Goal: Transaction & Acquisition: Purchase product/service

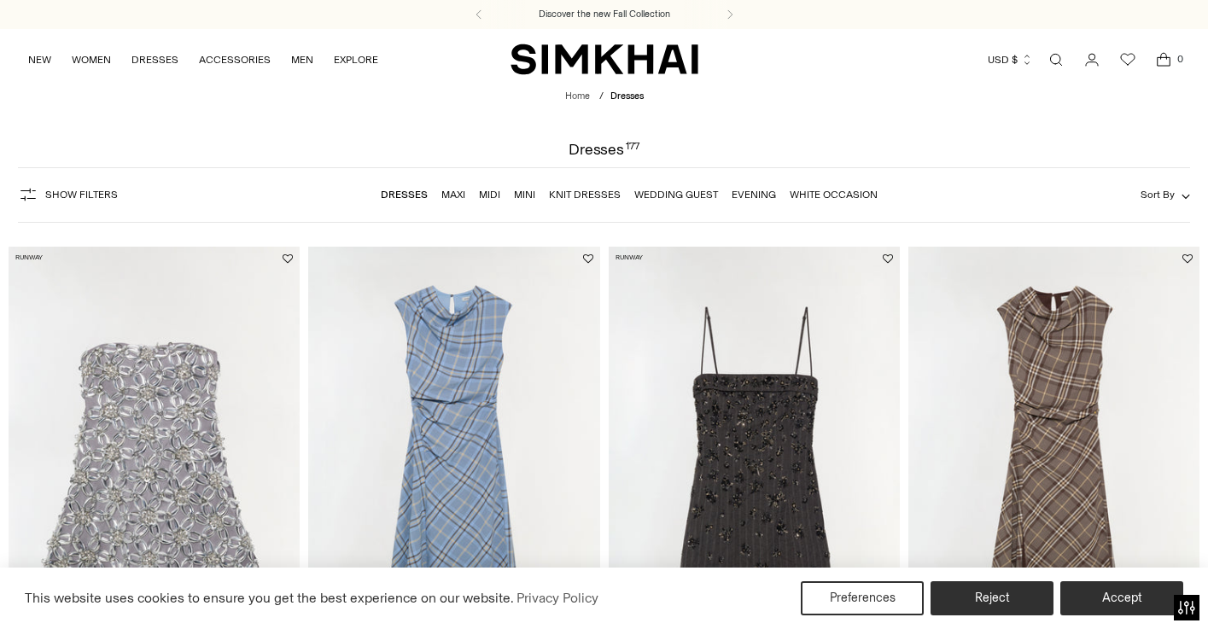
click at [80, 196] on span "Show Filters" at bounding box center [81, 195] width 73 height 12
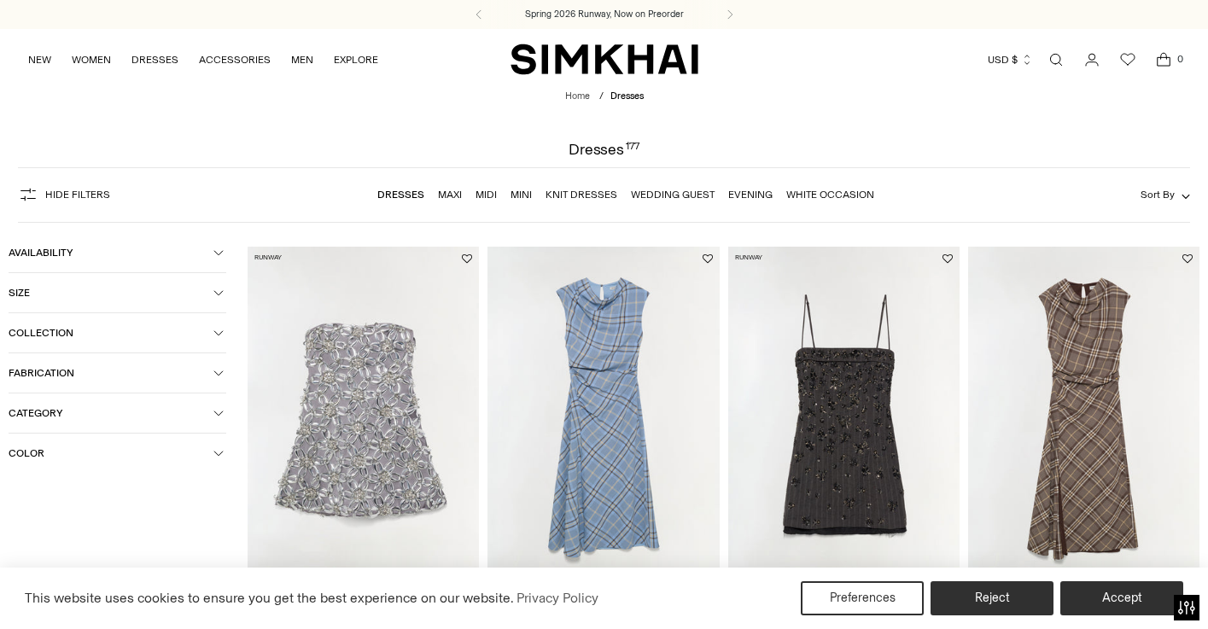
click at [59, 453] on span "Color" at bounding box center [111, 453] width 205 height 12
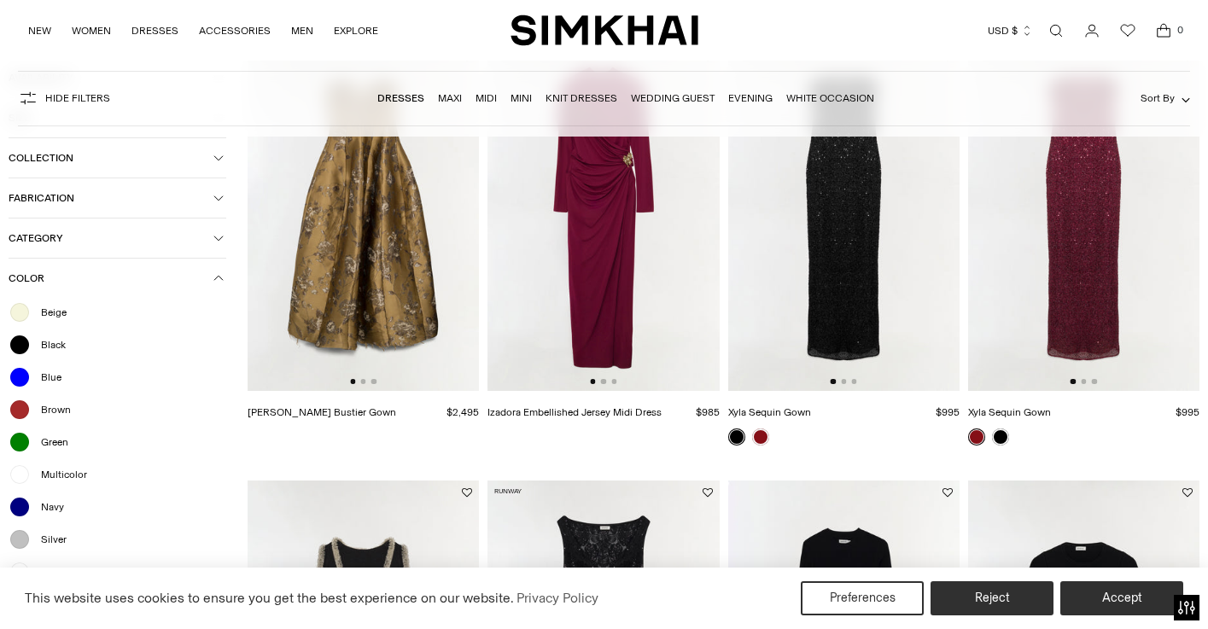
scroll to position [1426, 0]
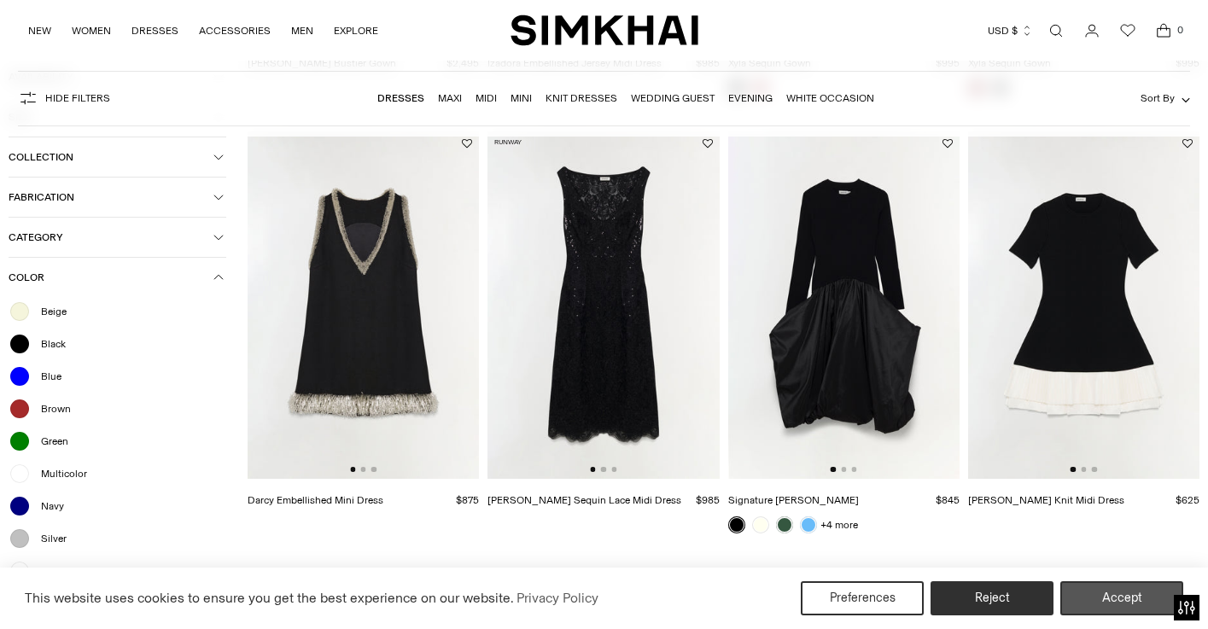
click at [1119, 593] on button "Accept" at bounding box center [1121, 598] width 123 height 34
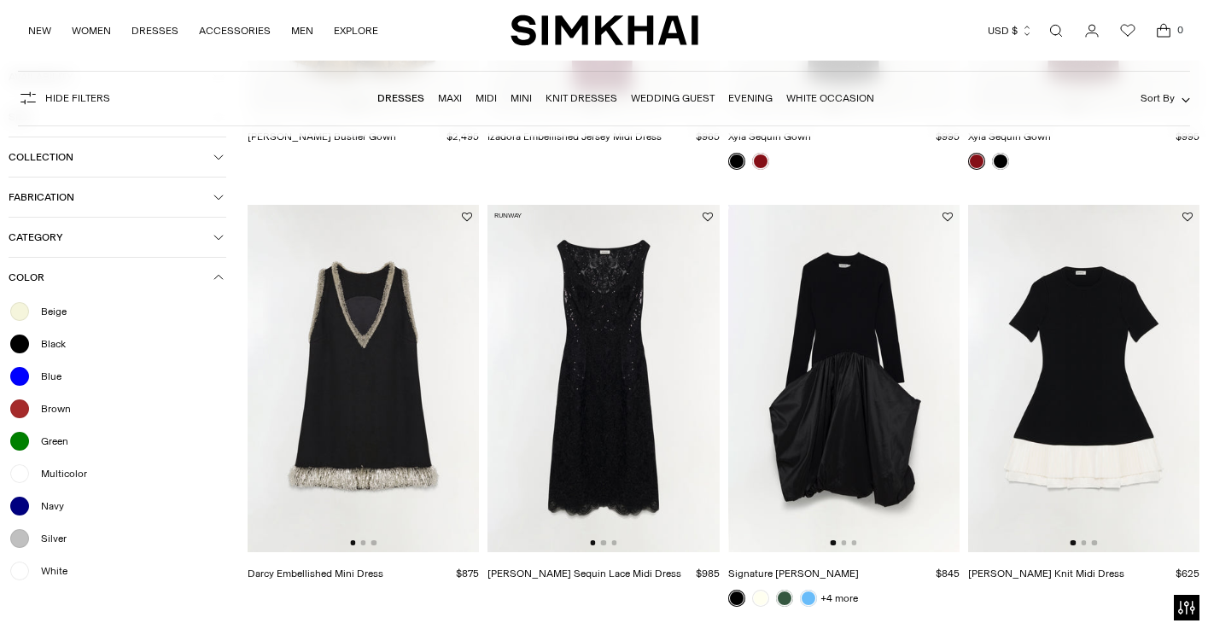
scroll to position [1817, 0]
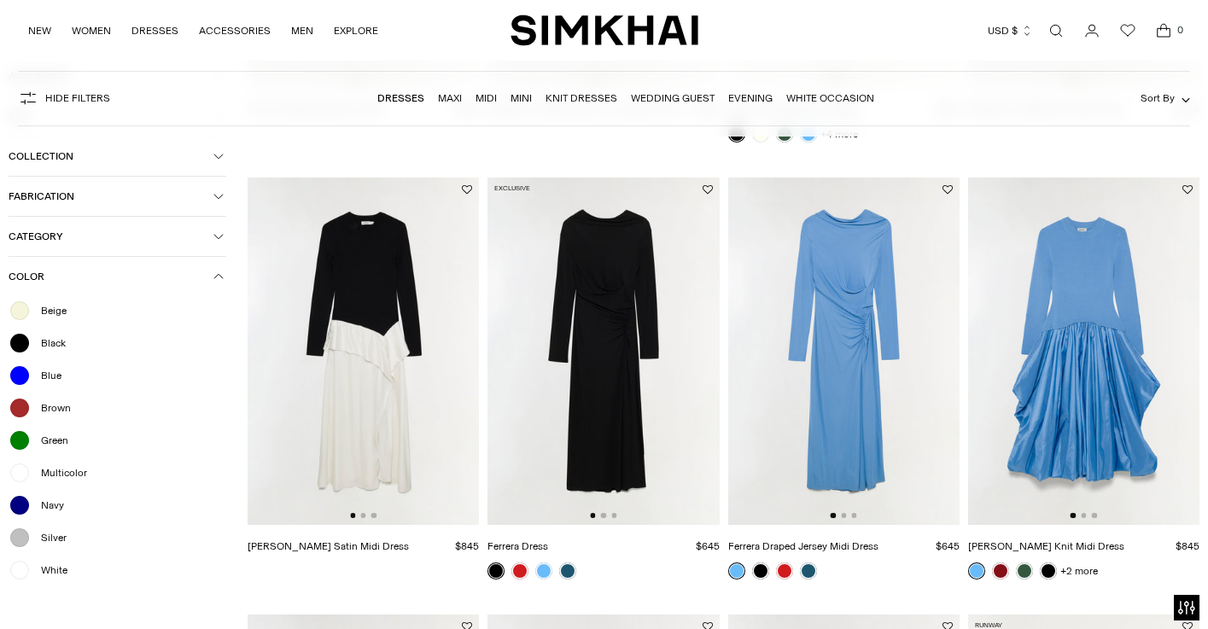
click at [103, 242] on span "Category" at bounding box center [111, 237] width 205 height 12
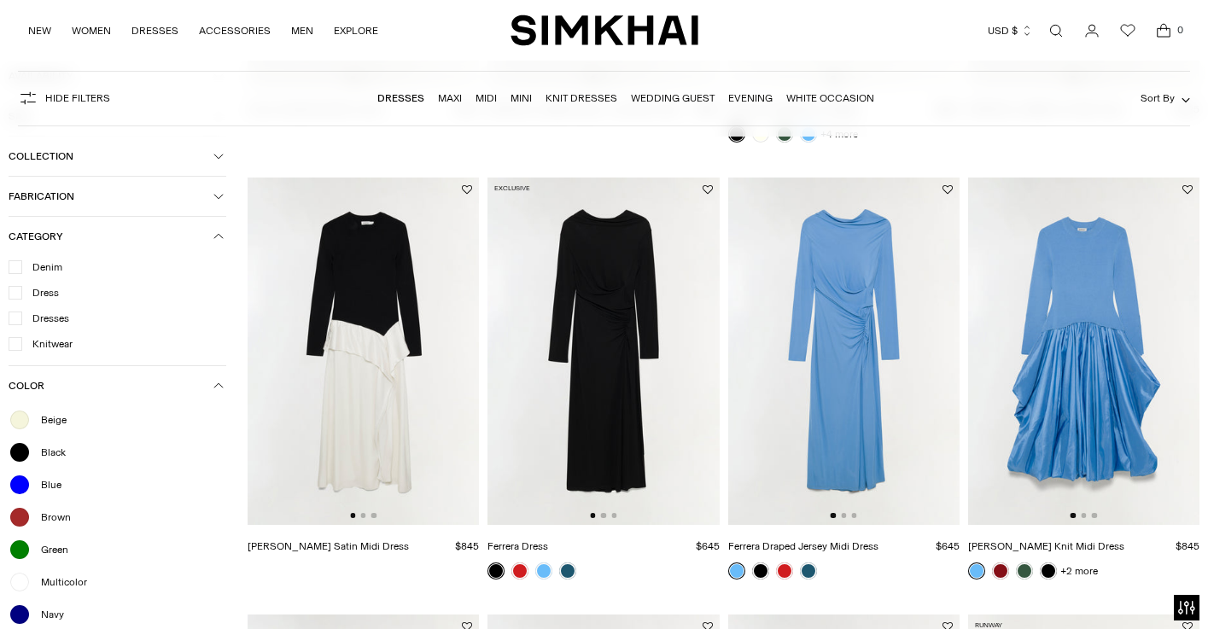
click at [519, 101] on link "Mini" at bounding box center [521, 98] width 21 height 12
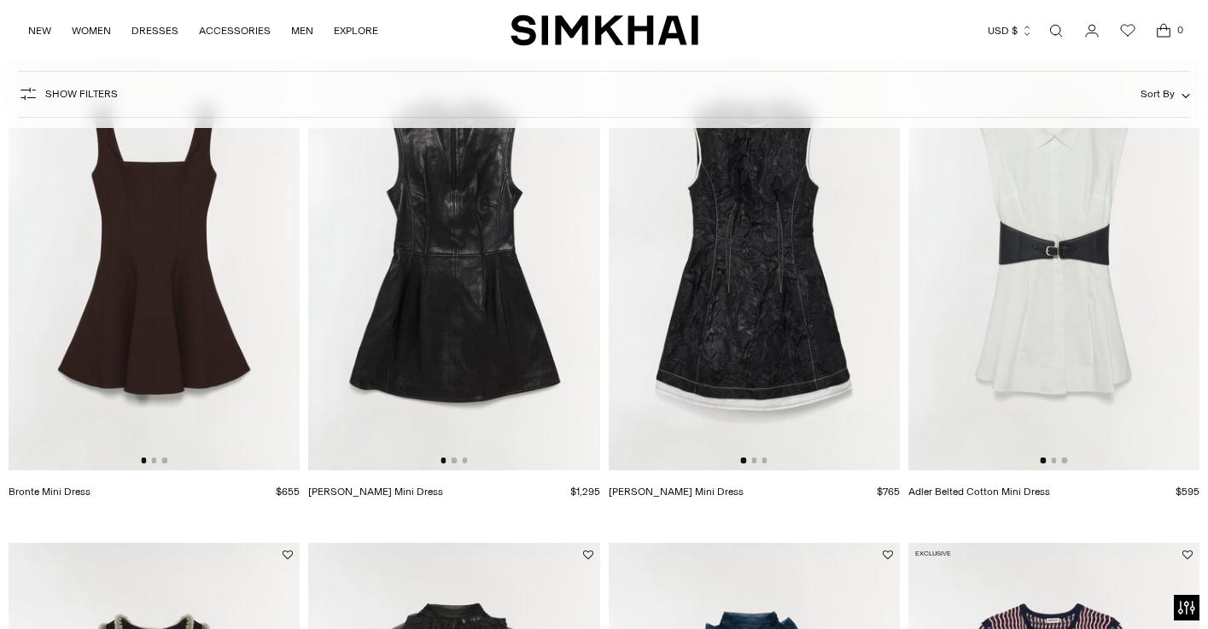
scroll to position [151, 0]
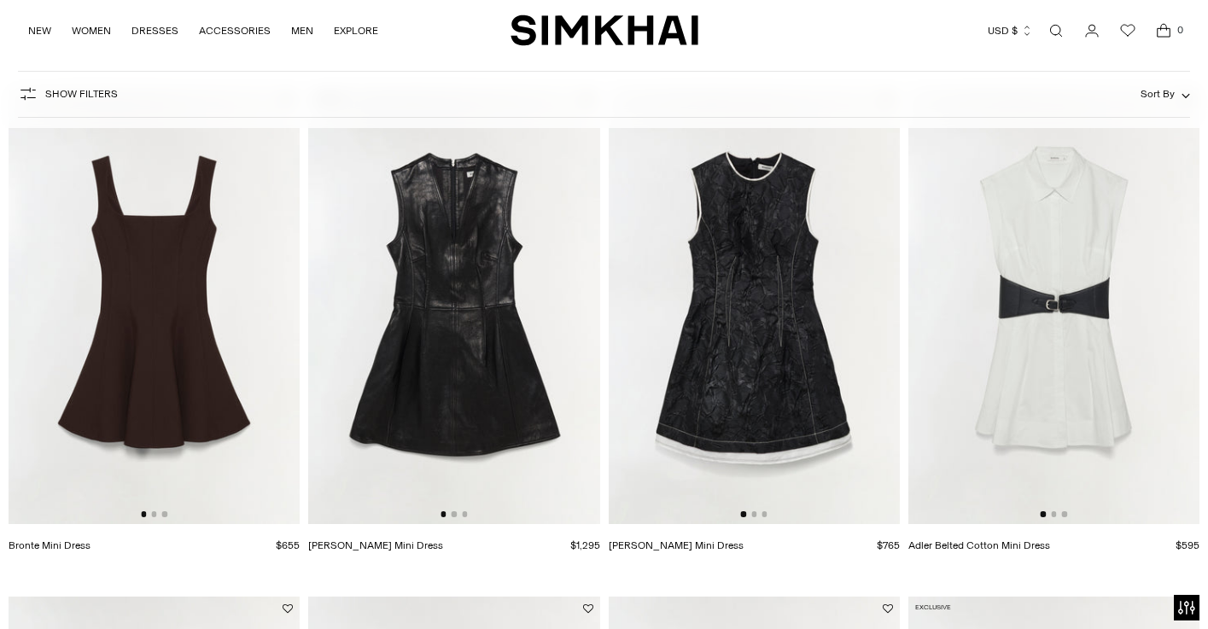
click at [266, 306] on img at bounding box center [154, 305] width 291 height 437
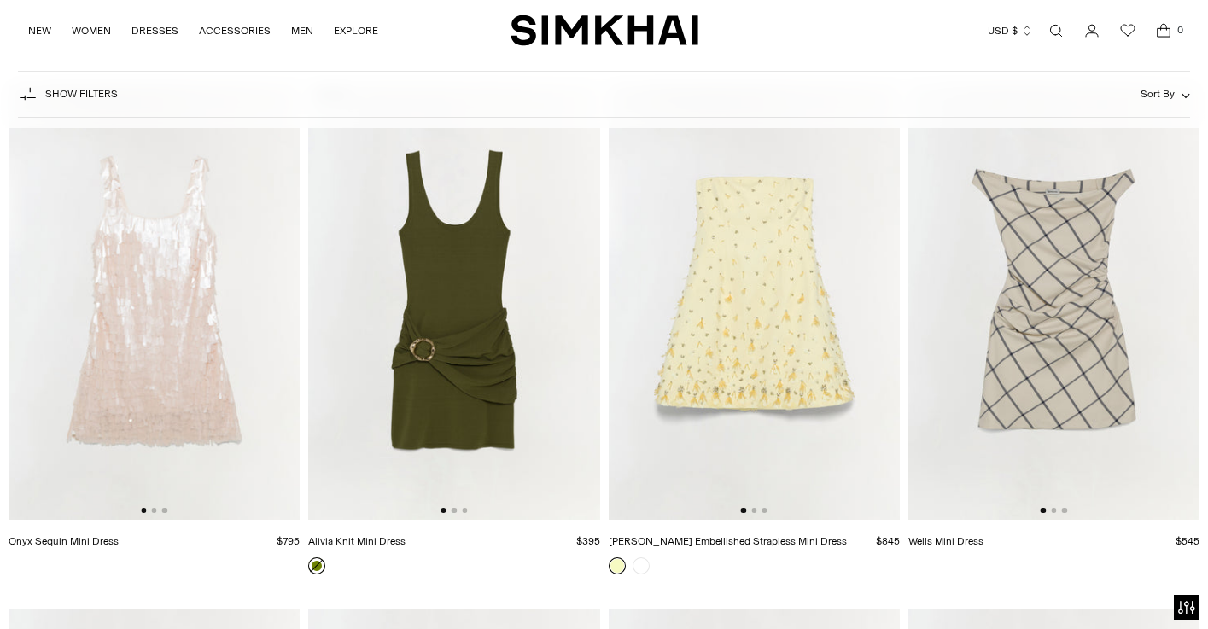
scroll to position [3274, 0]
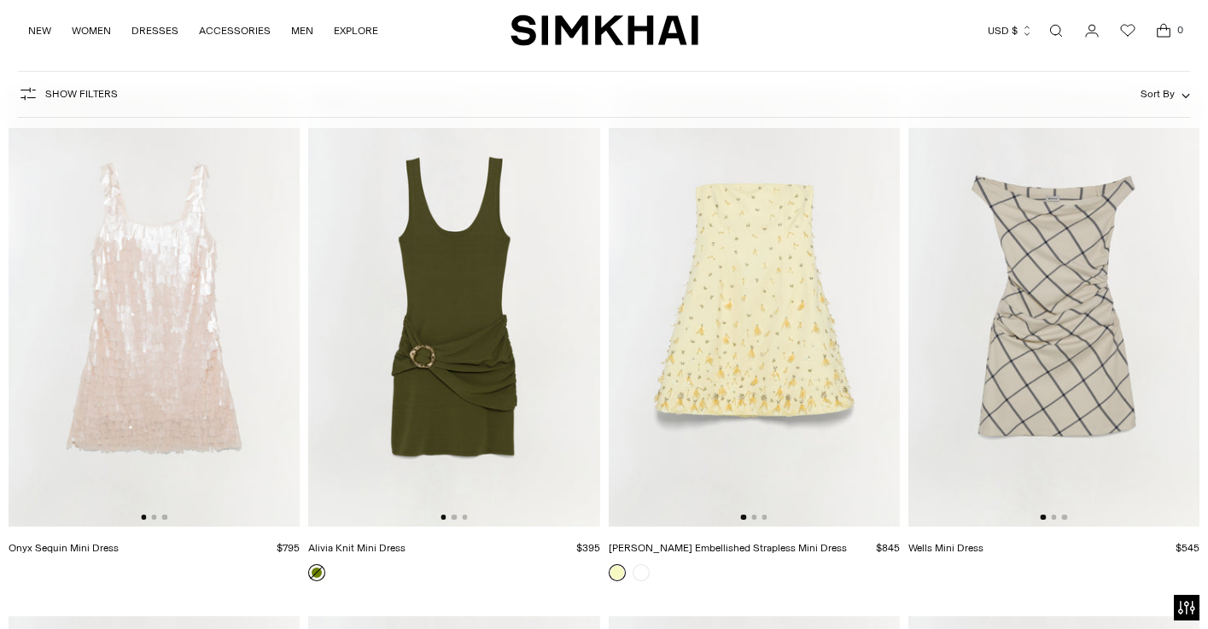
click at [511, 338] on img at bounding box center [453, 308] width 291 height 437
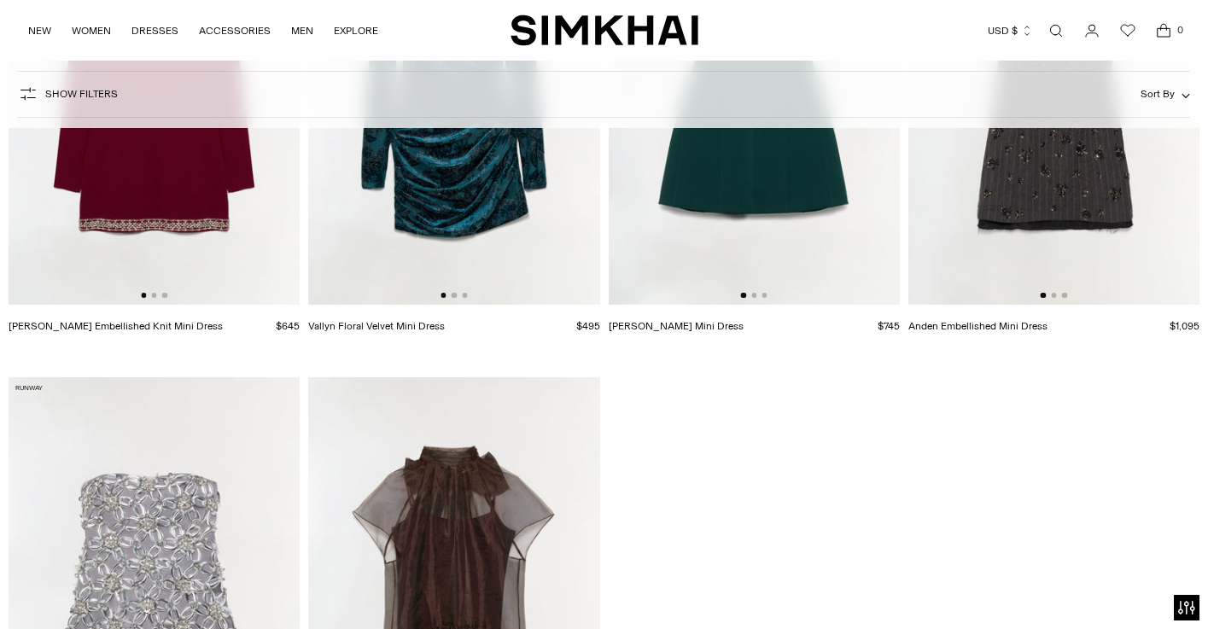
scroll to position [7060, 0]
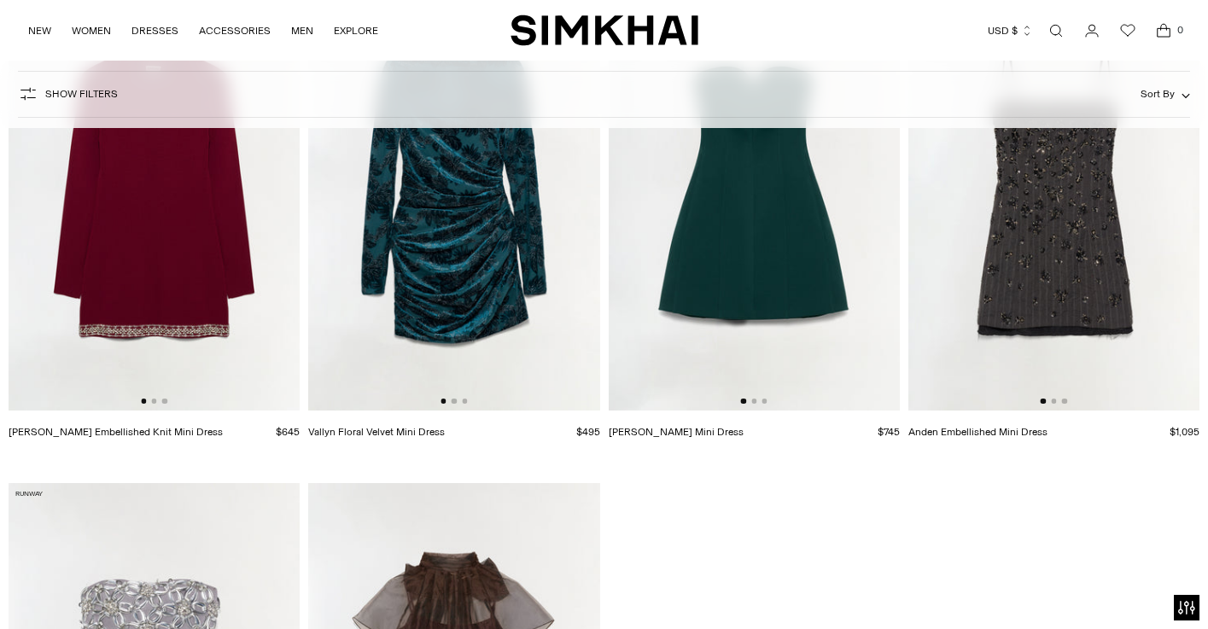
click at [1046, 291] on img at bounding box center [1053, 192] width 291 height 437
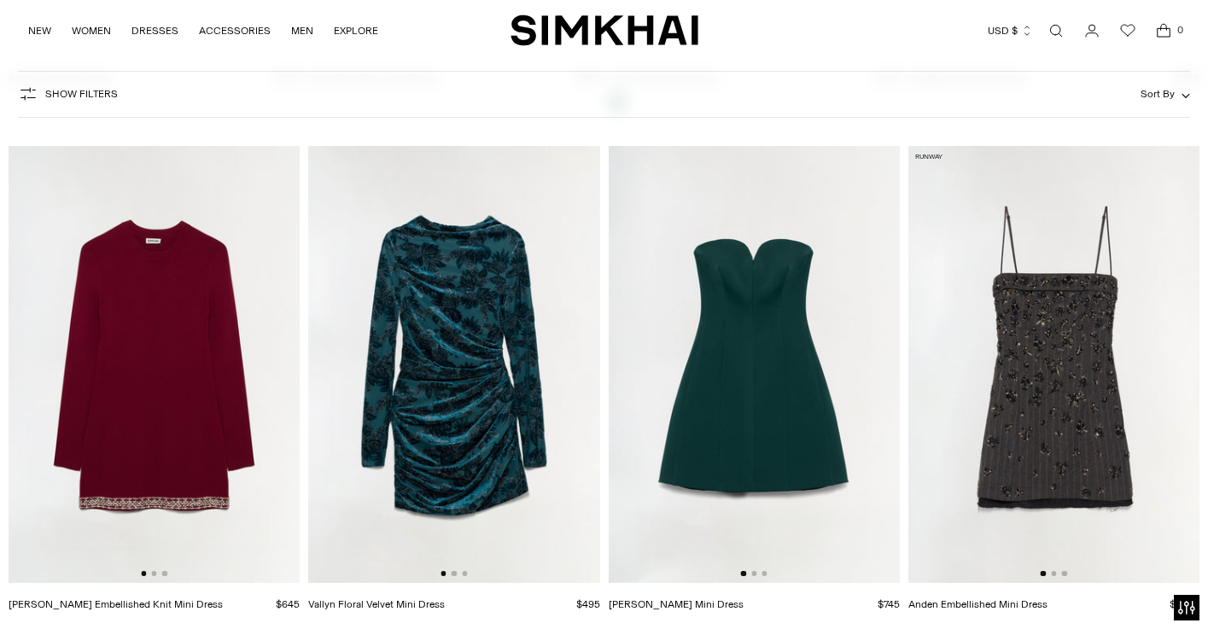
scroll to position [6884, 0]
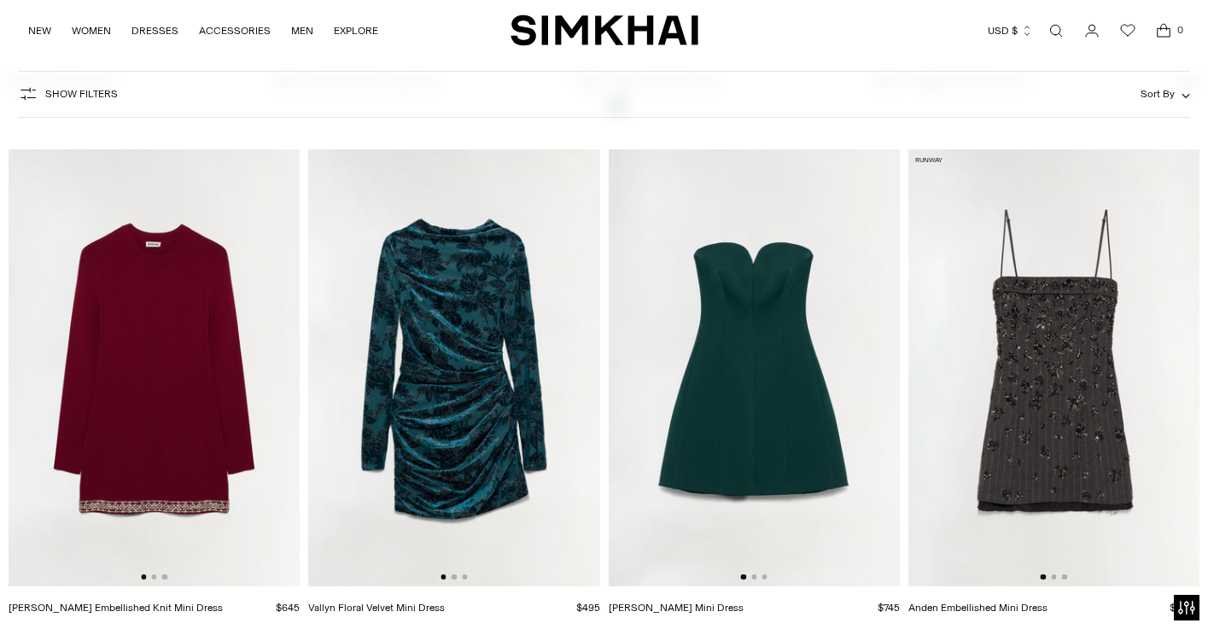
click at [721, 300] on img at bounding box center [754, 367] width 291 height 437
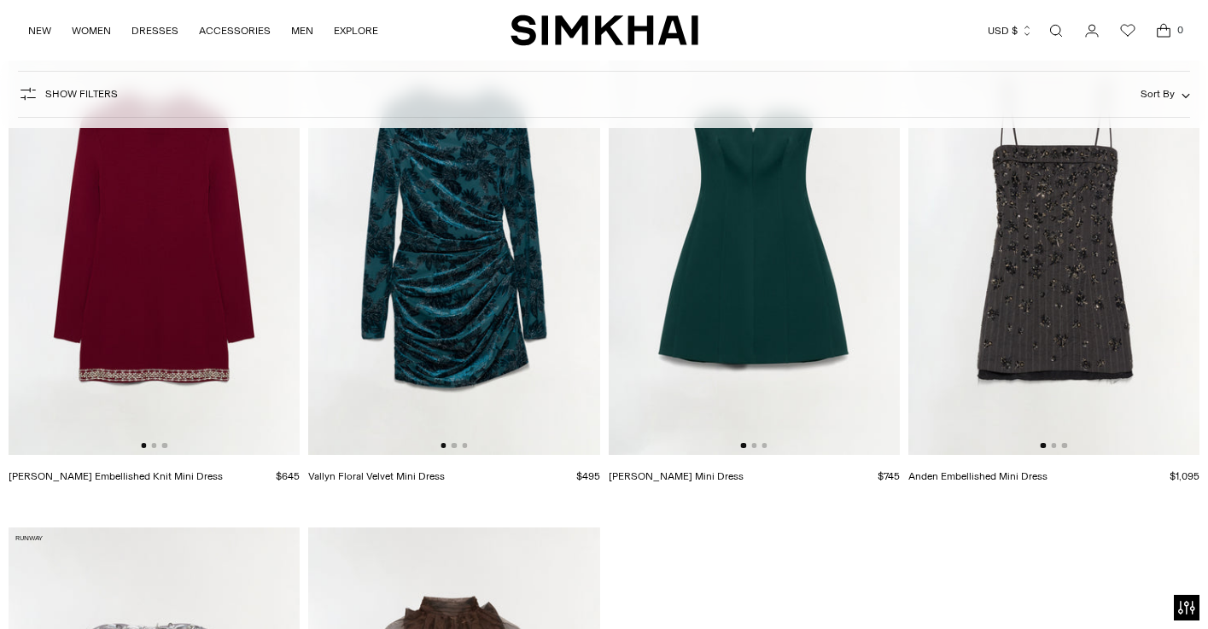
scroll to position [7073, 0]
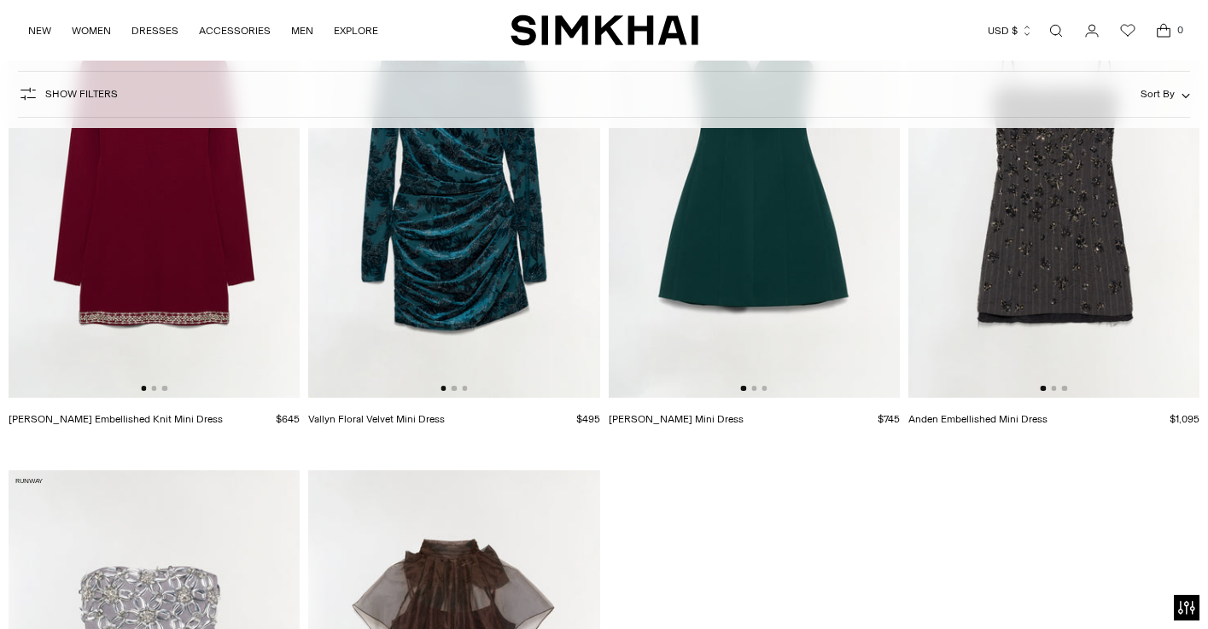
click at [206, 292] on img at bounding box center [154, 179] width 291 height 437
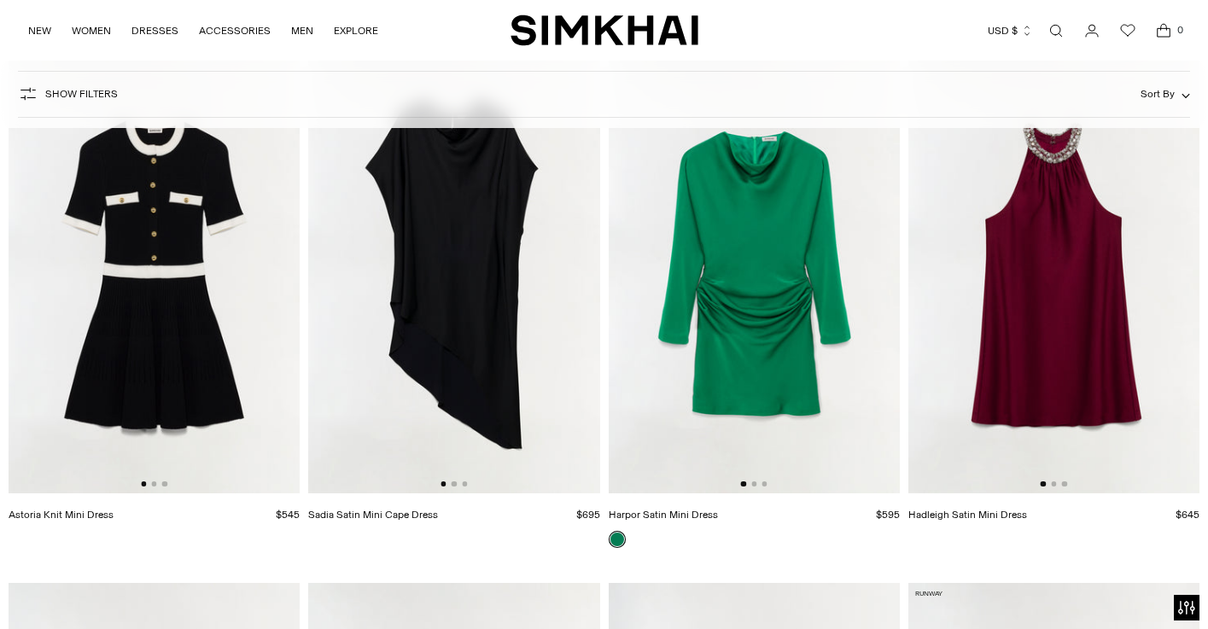
scroll to position [6409, 0]
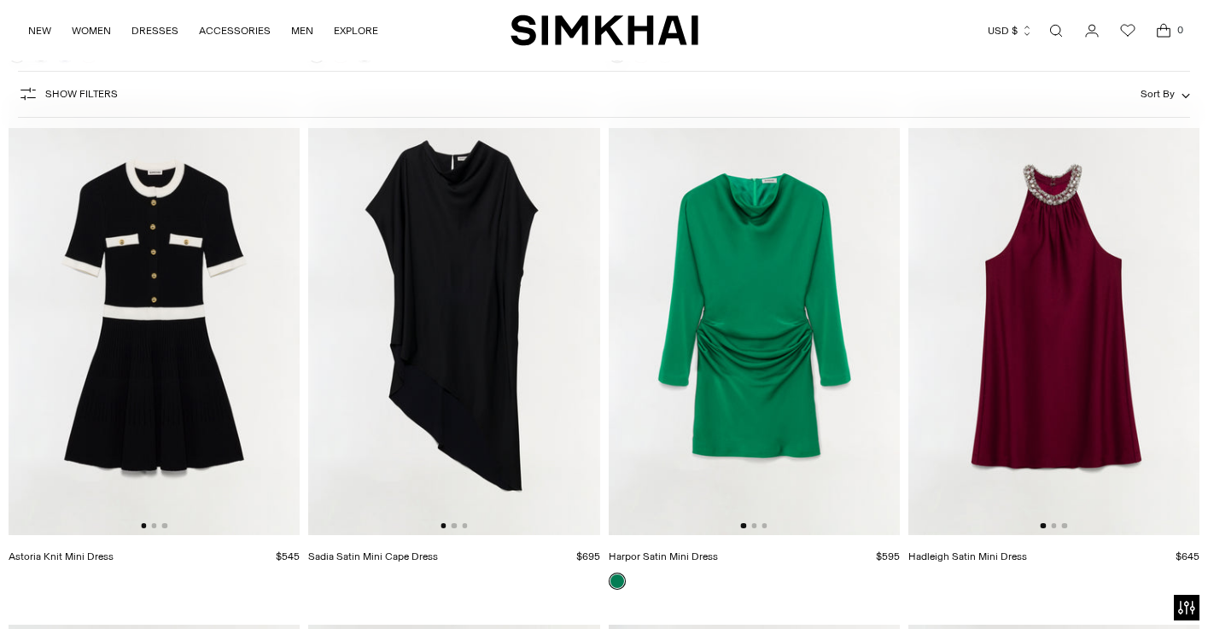
click at [718, 237] on img at bounding box center [754, 316] width 291 height 437
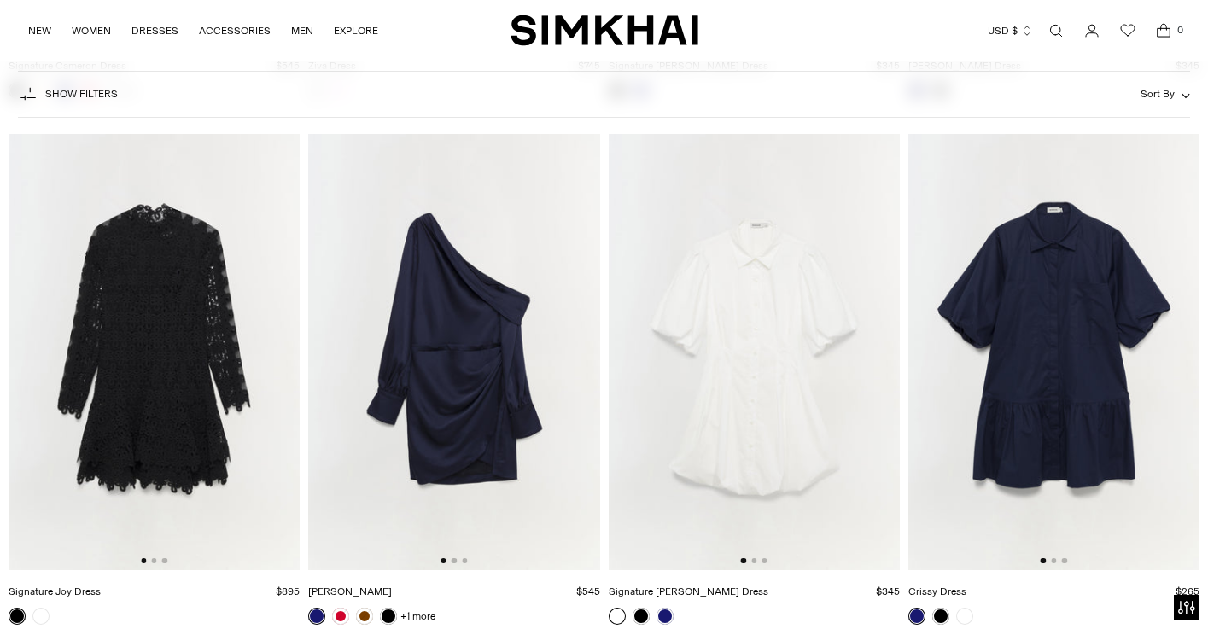
scroll to position [0, 1]
click at [668, 615] on link at bounding box center [665, 616] width 17 height 17
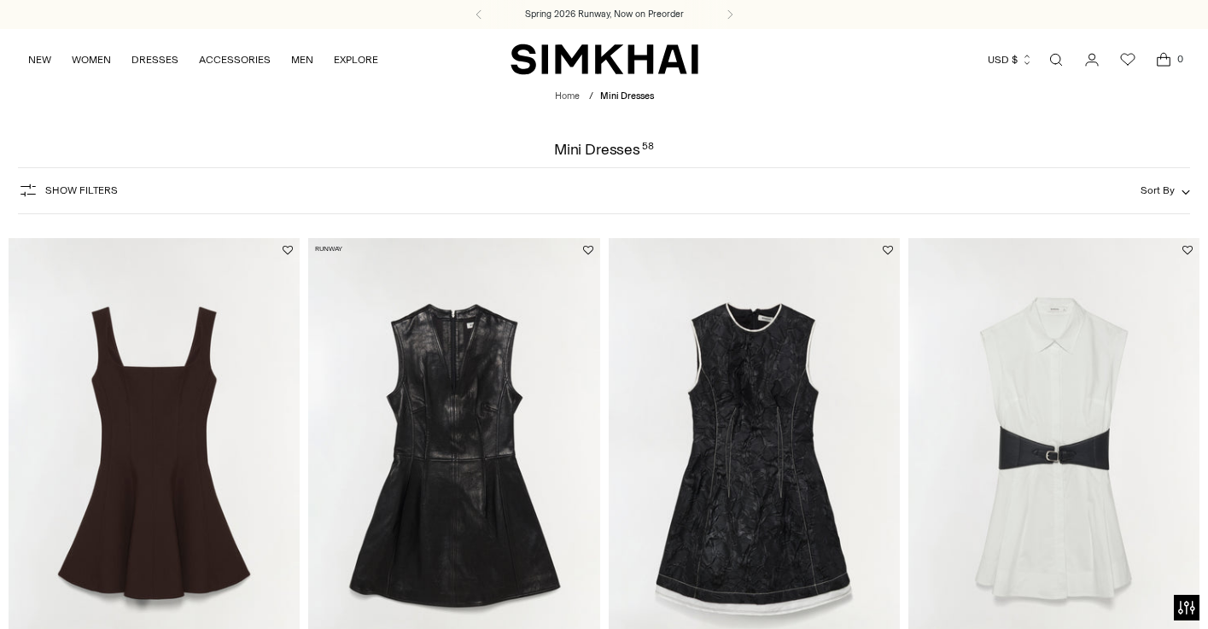
scroll to position [0, 0]
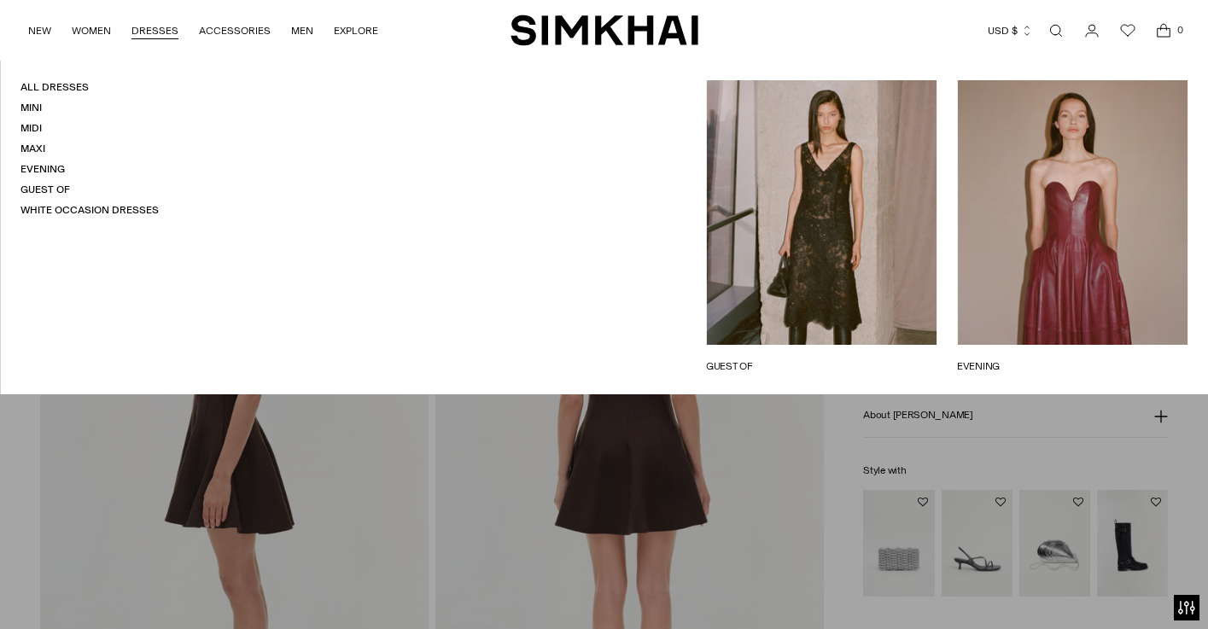
scroll to position [604, 0]
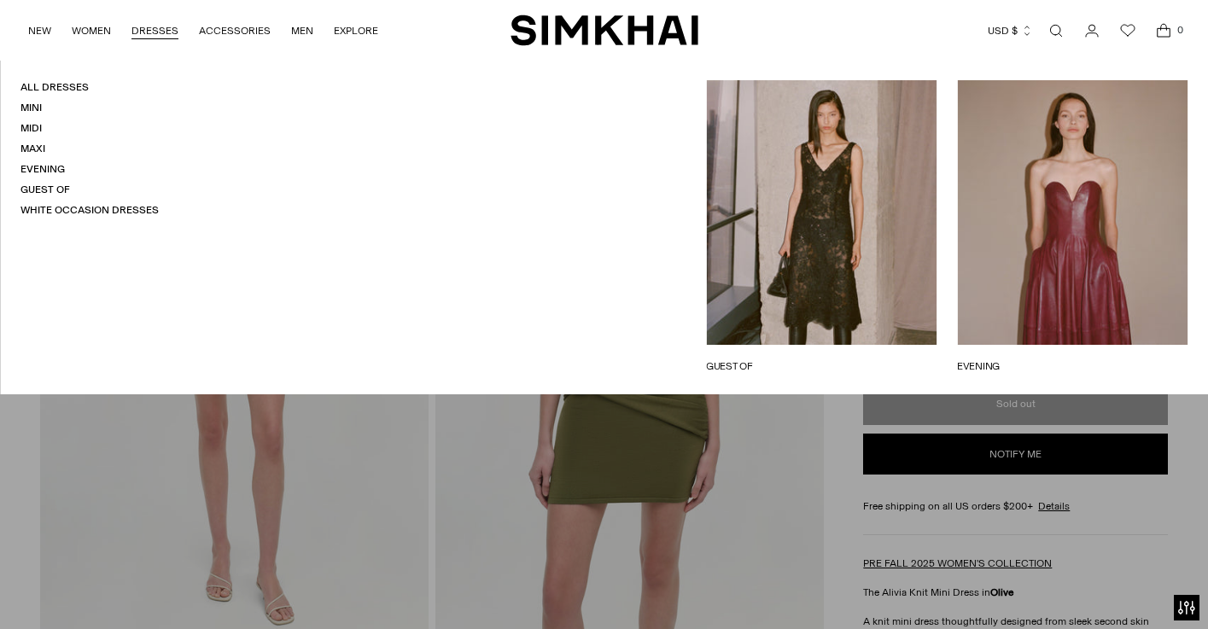
scroll to position [65, 0]
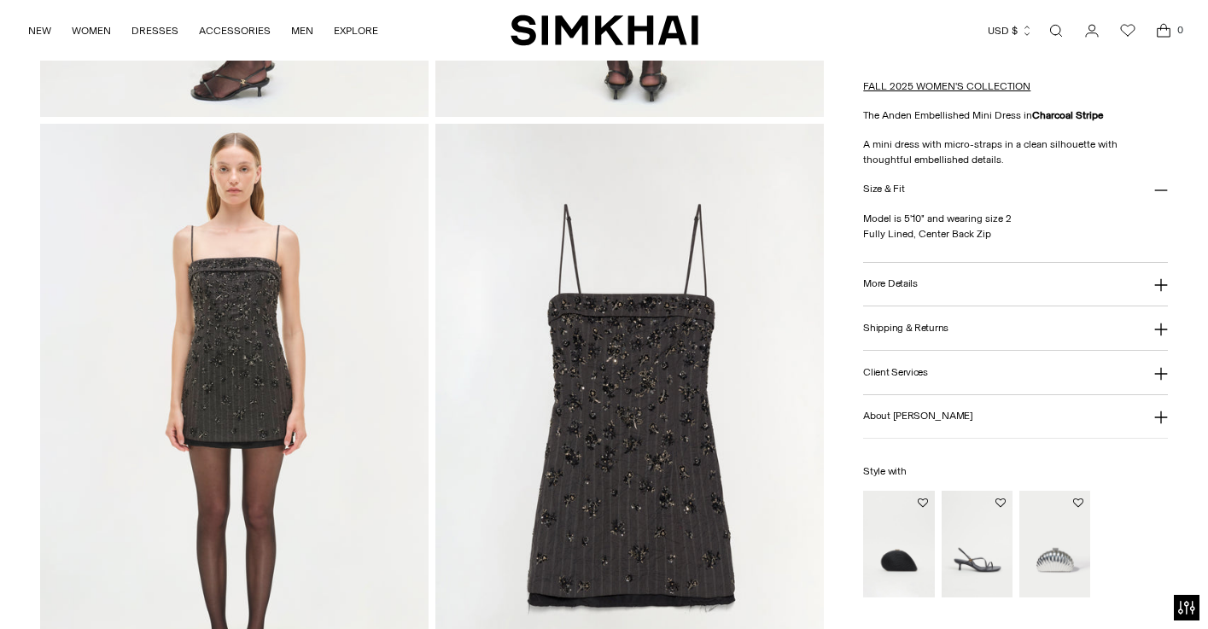
scroll to position [1179, 0]
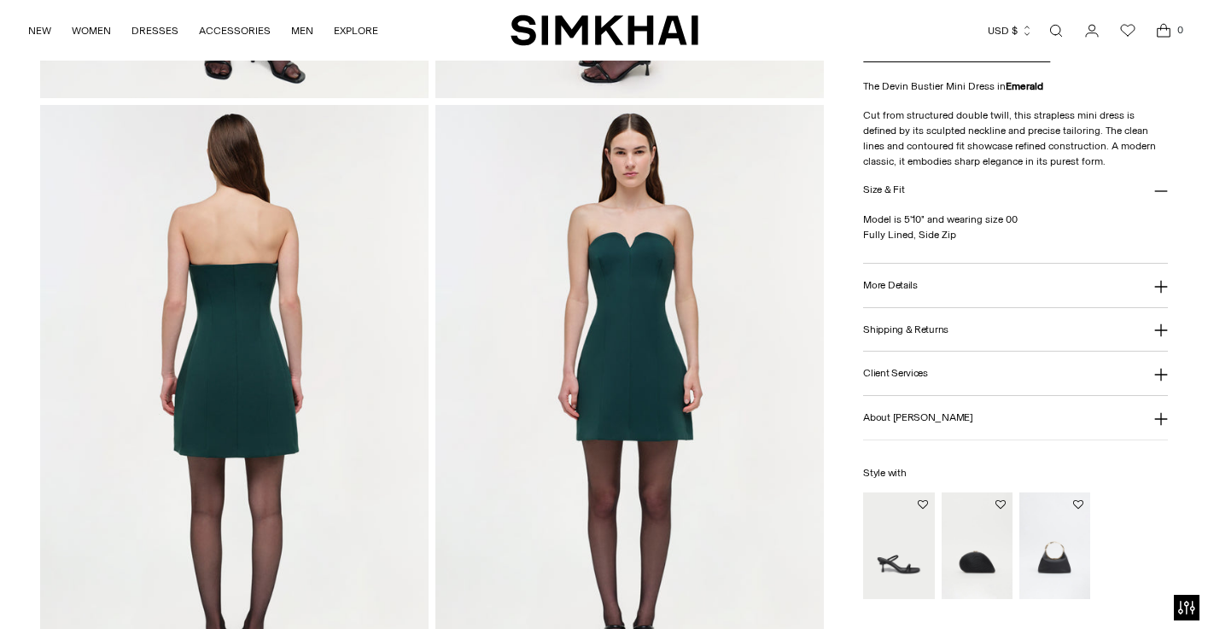
scroll to position [609, 0]
